Goal: Information Seeking & Learning: Check status

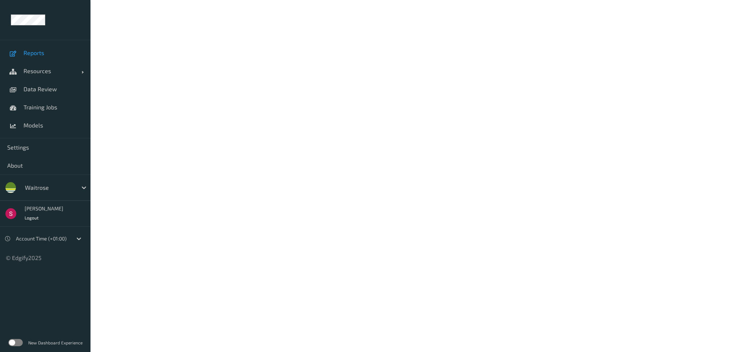
click at [48, 48] on link "Reports" at bounding box center [45, 53] width 90 height 18
click at [14, 342] on label at bounding box center [15, 342] width 14 height 7
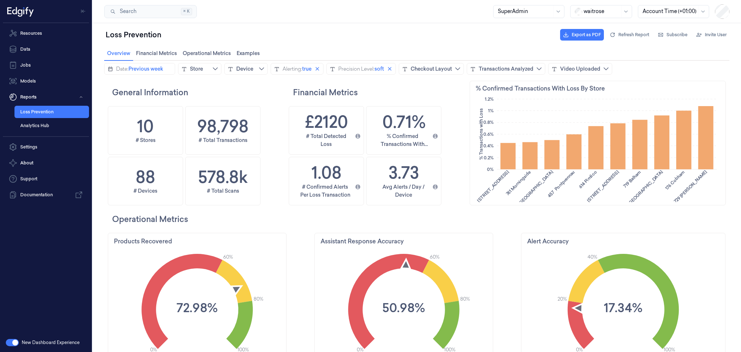
scroll to position [192, 257]
click at [111, 69] on icon "calendar icon" at bounding box center [110, 69] width 6 height 6
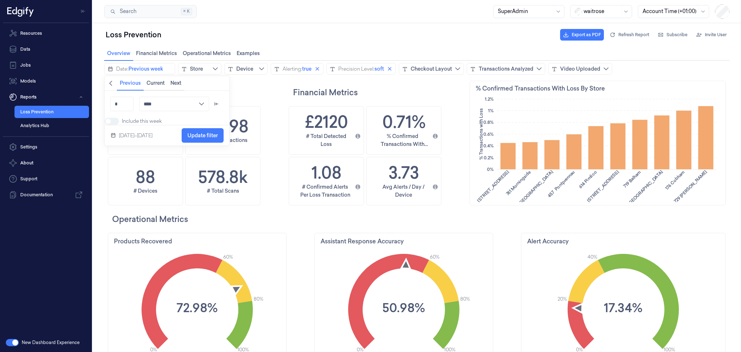
click at [109, 81] on icon "chevronleft icon" at bounding box center [111, 83] width 6 height 6
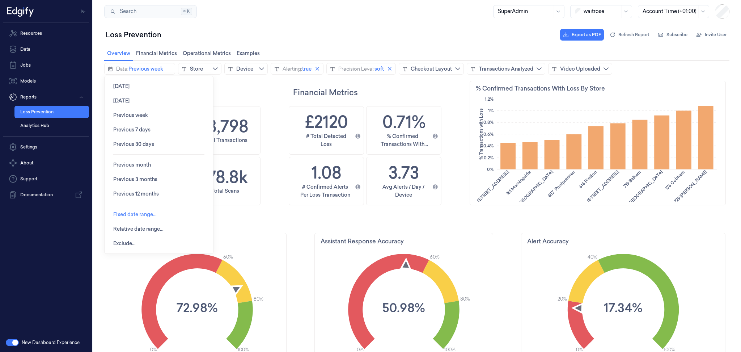
click at [122, 213] on span "Fixed date range…" at bounding box center [134, 214] width 43 height 6
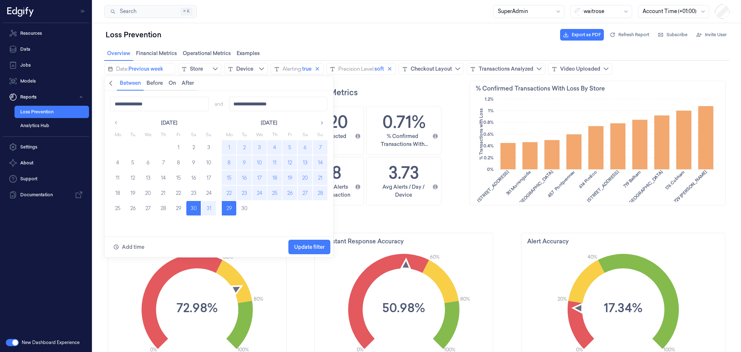
click at [229, 175] on button "15" at bounding box center [229, 177] width 14 height 14
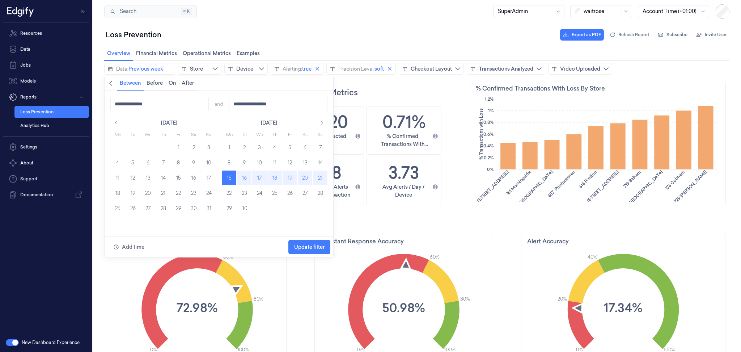
click at [319, 180] on button "21" at bounding box center [320, 177] width 14 height 14
type input "**********"
click at [309, 244] on span "Update filter" at bounding box center [309, 247] width 30 height 6
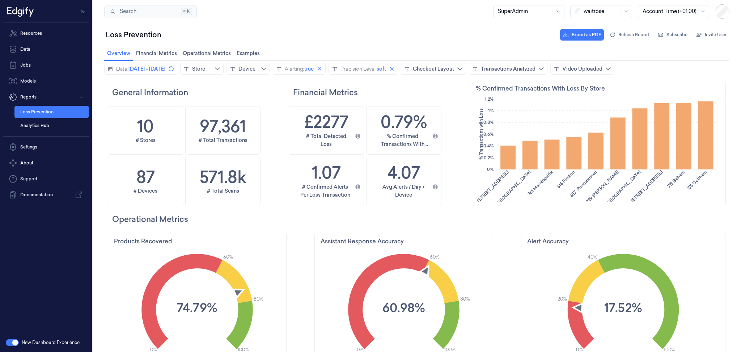
scroll to position [192, 35]
drag, startPoint x: 226, startPoint y: 128, endPoint x: 193, endPoint y: 128, distance: 33.3
click at [197, 128] on div "97,361" at bounding box center [223, 126] width 52 height 20
click at [275, 39] on div "Loss Prevention Export as PDF Refresh Report Subscribe Invite User" at bounding box center [416, 34] width 625 height 17
